Goal: Understand process/instructions

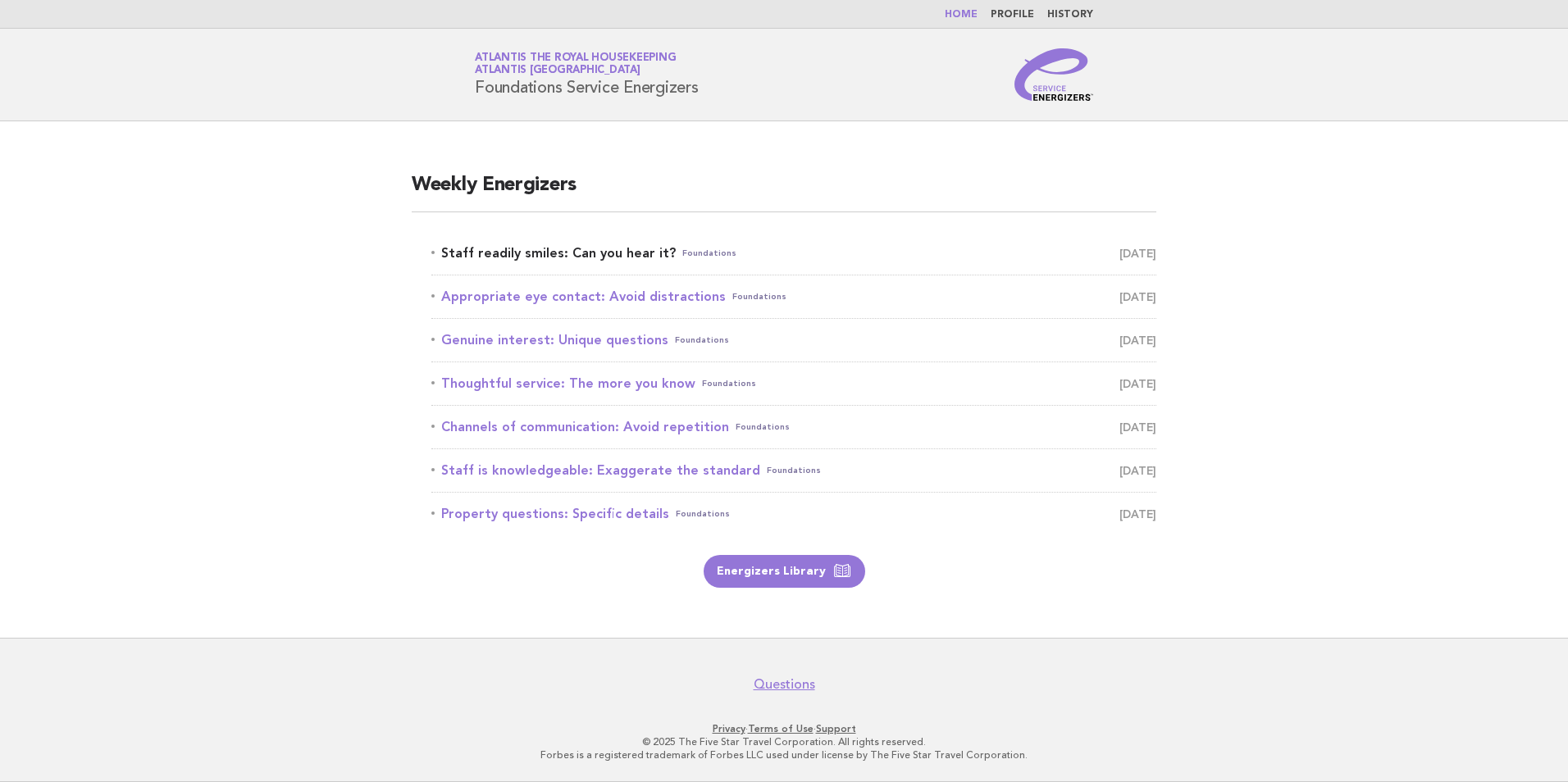
click at [628, 246] on link "Staff readily smiles: Can you hear it? Foundations [DATE]" at bounding box center [793, 253] width 725 height 23
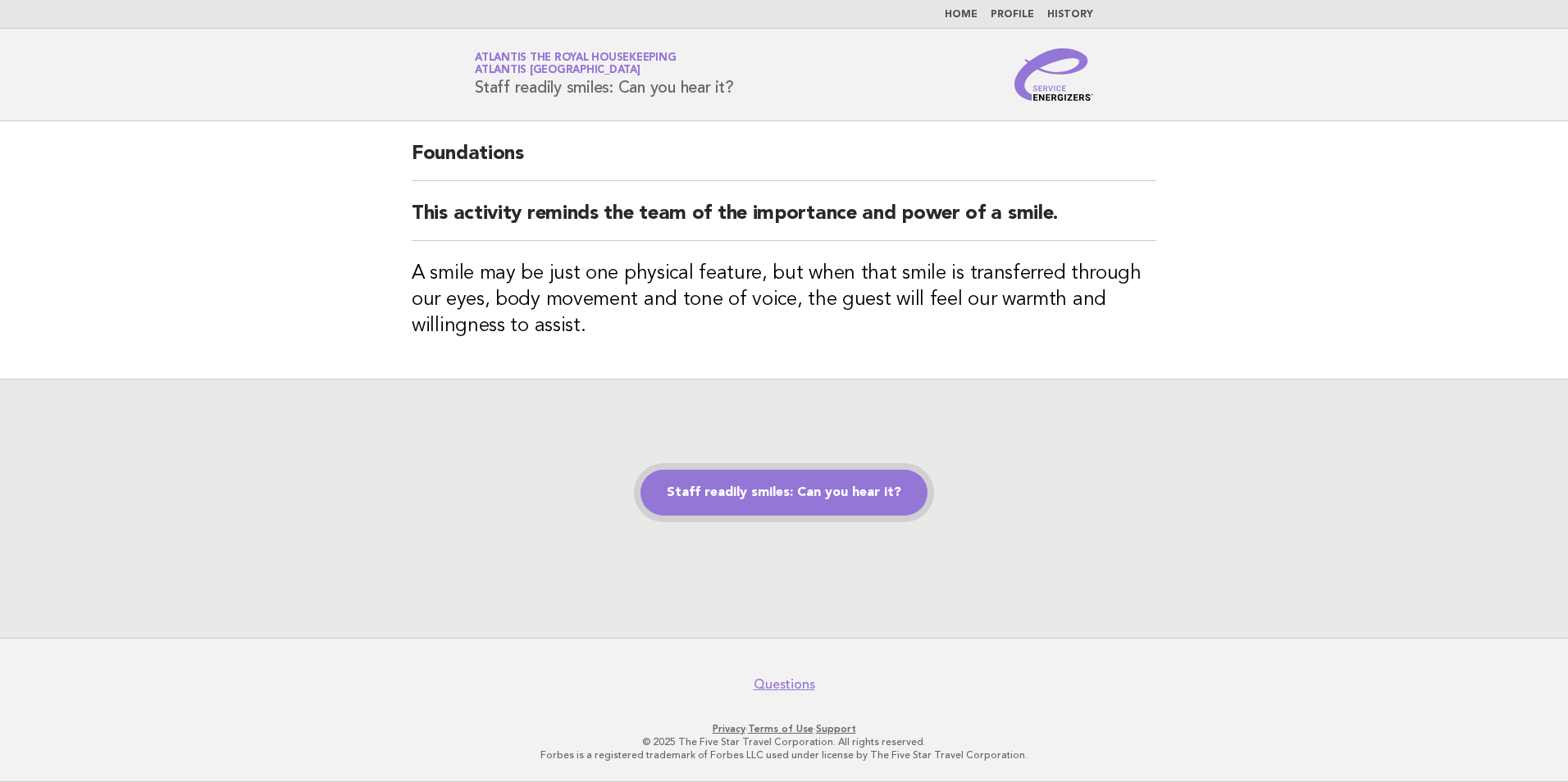
click at [798, 497] on link "Staff readily smiles: Can you hear it?" at bounding box center [784, 493] width 287 height 46
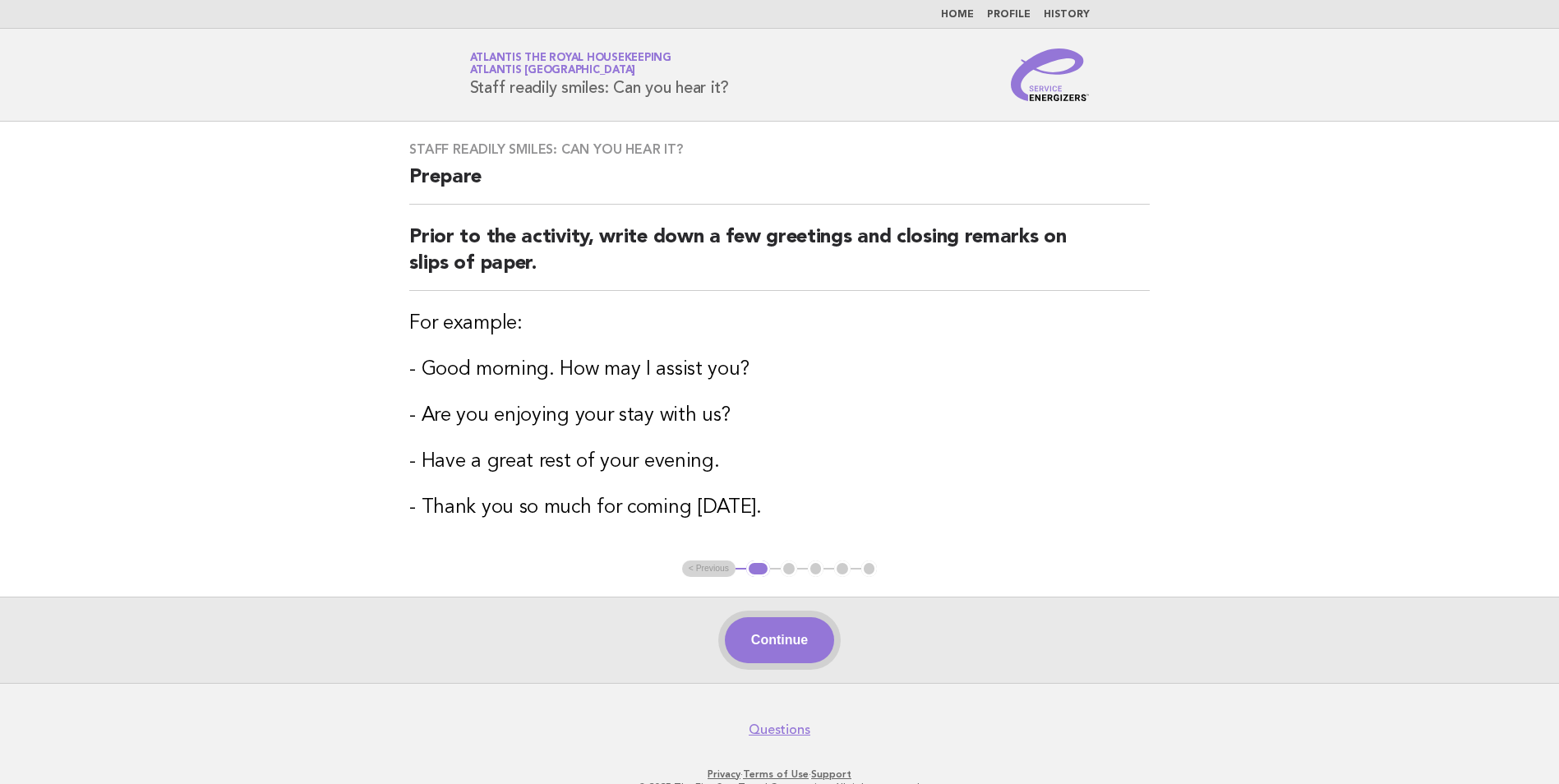
click at [788, 639] on button "Continue" at bounding box center [779, 640] width 109 height 46
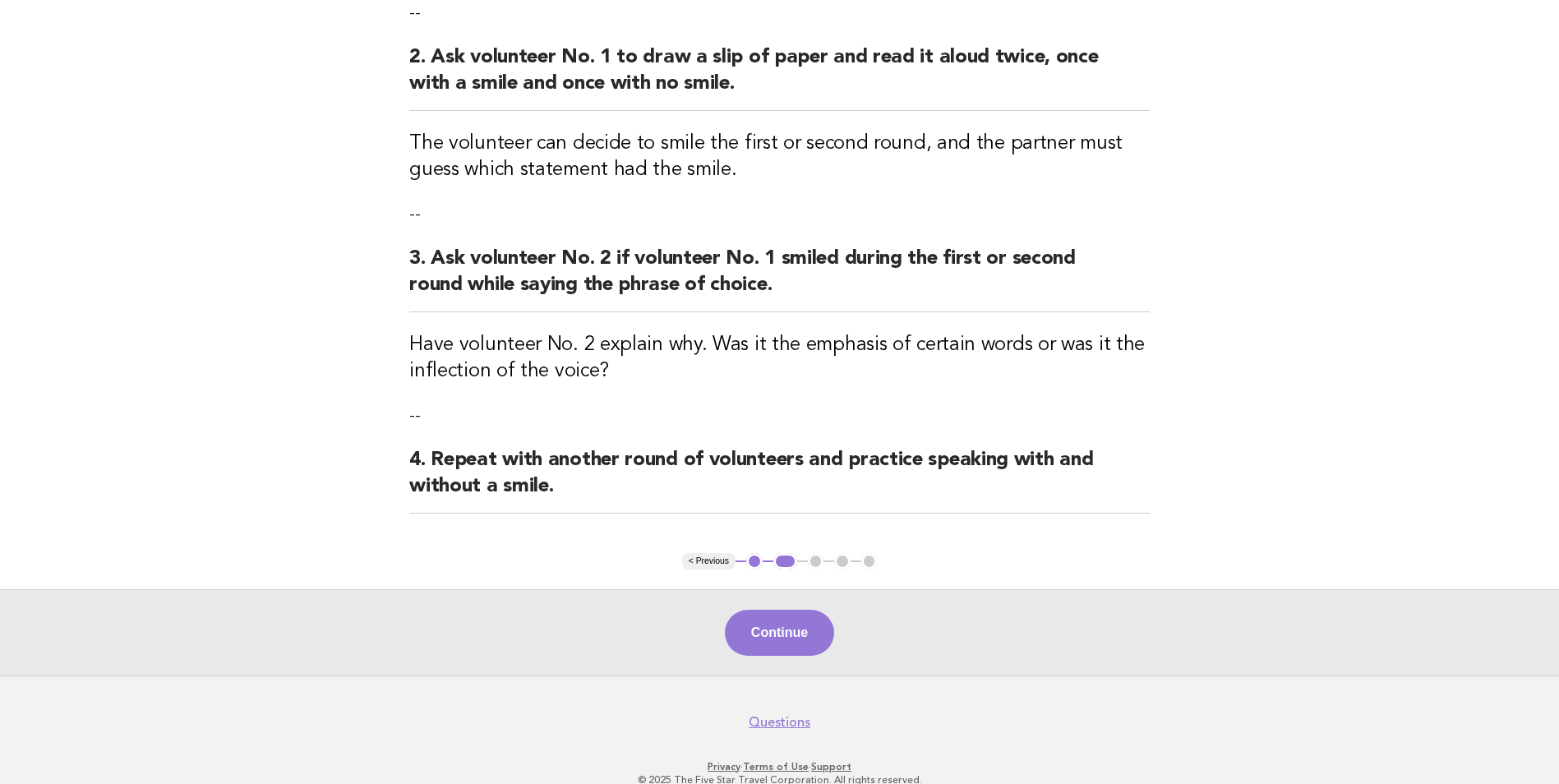
scroll to position [364, 0]
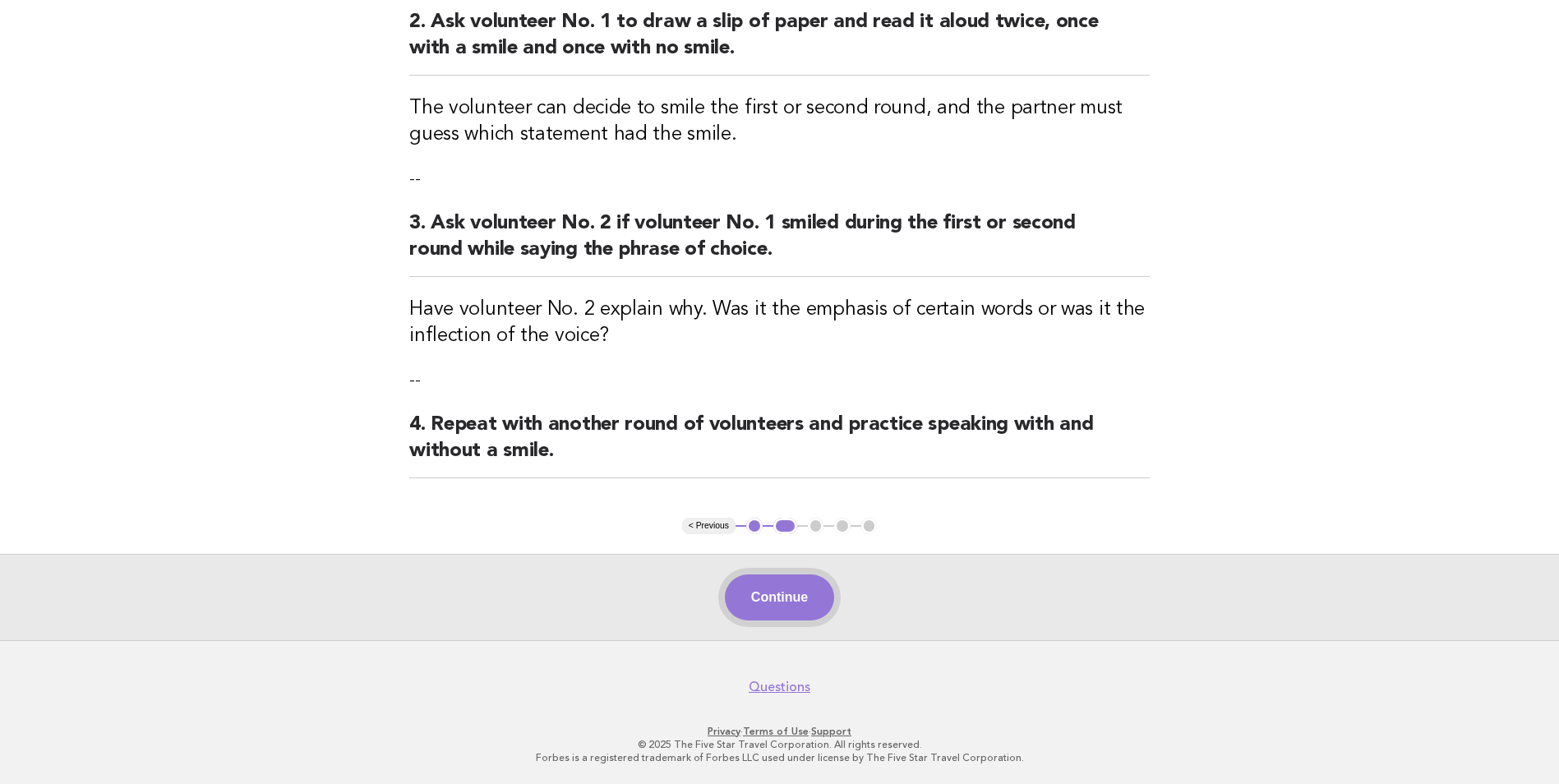
click at [770, 587] on button "Continue" at bounding box center [779, 597] width 109 height 46
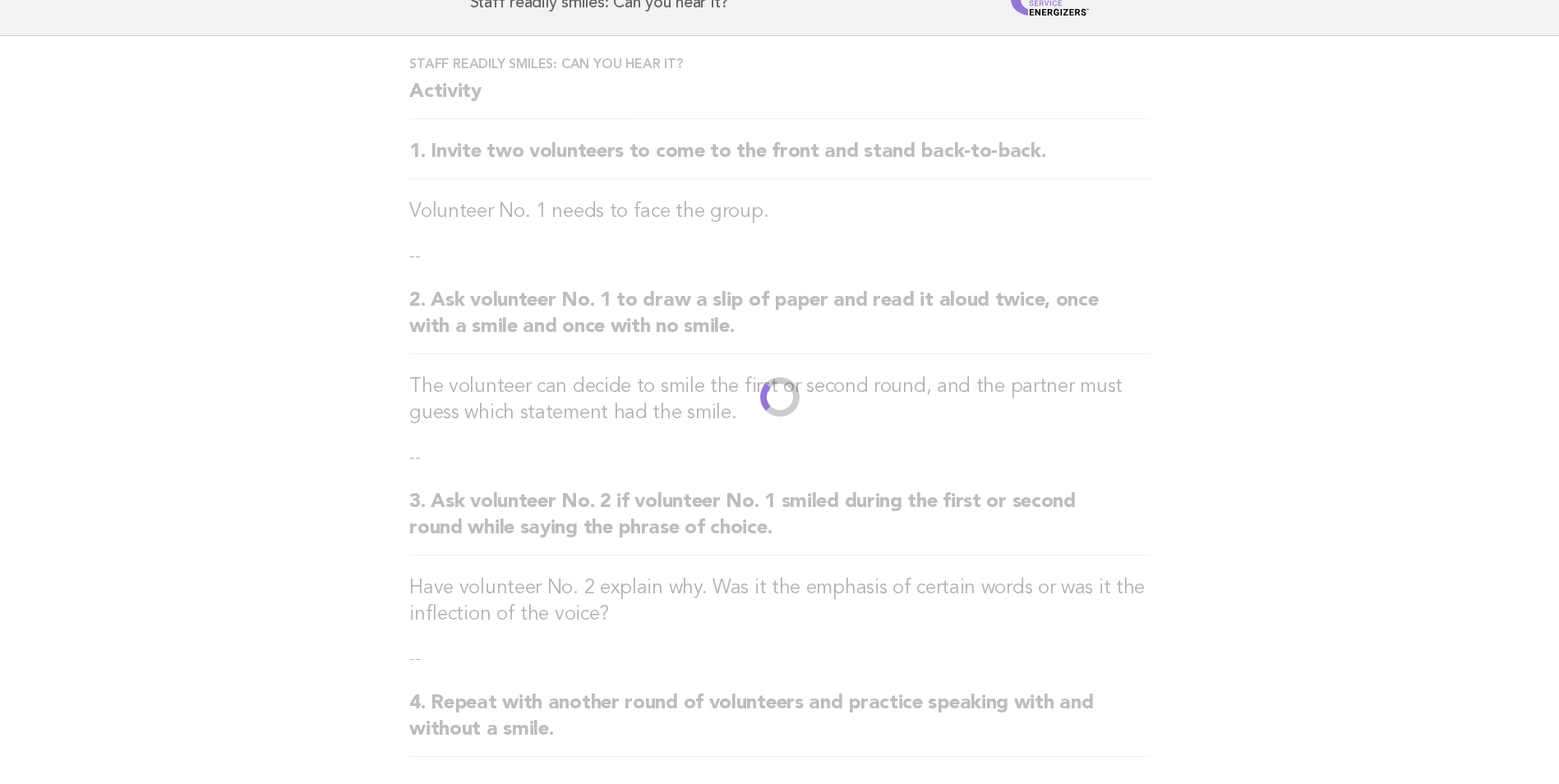
scroll to position [0, 0]
